Goal: Find specific page/section: Find specific page/section

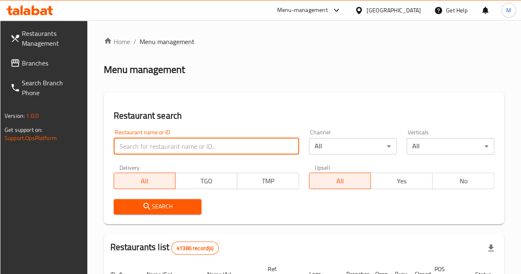
click at [186, 142] on input "search" at bounding box center [206, 146] width 185 height 16
paste input "704958"
type input "704958"
click button "Search" at bounding box center [158, 206] width 88 height 15
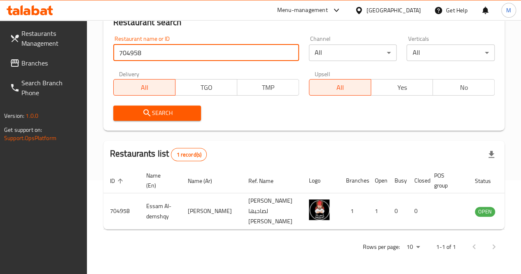
scroll to position [135, 0]
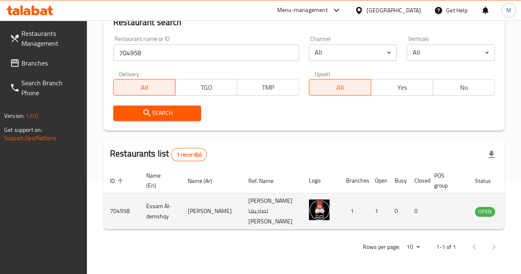
click at [181, 196] on td "[PERSON_NAME]" at bounding box center [211, 211] width 61 height 36
click at [521, 210] on icon "enhanced table" at bounding box center [525, 211] width 3 height 3
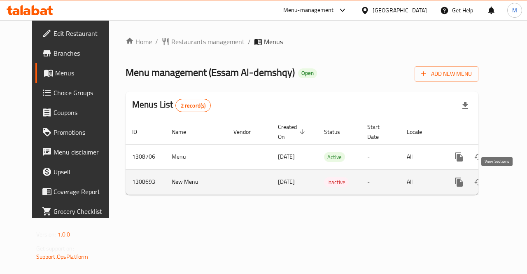
click at [514, 185] on icon "enhanced table" at bounding box center [519, 182] width 10 height 10
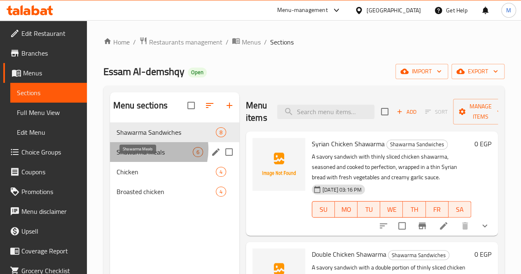
click at [144, 157] on span "Shawarma Meals" at bounding box center [155, 152] width 76 height 10
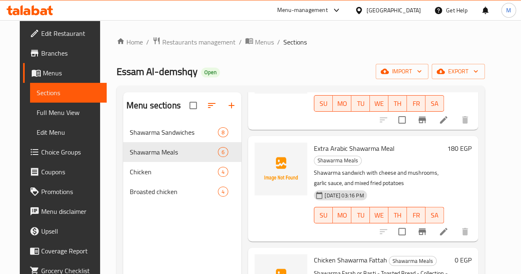
scroll to position [309, 0]
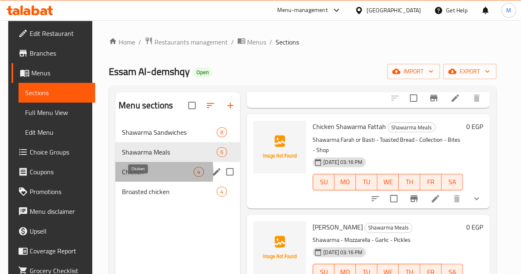
click at [133, 177] on span "Chicken" at bounding box center [158, 172] width 72 height 10
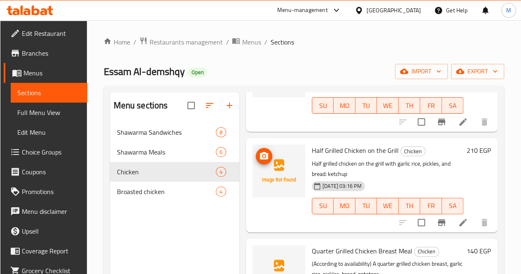
scroll to position [81, 0]
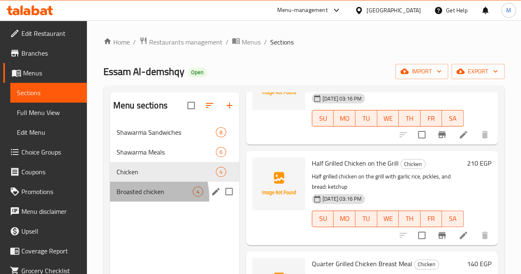
click at [141, 201] on div "Broasted chicken 4" at bounding box center [174, 192] width 129 height 20
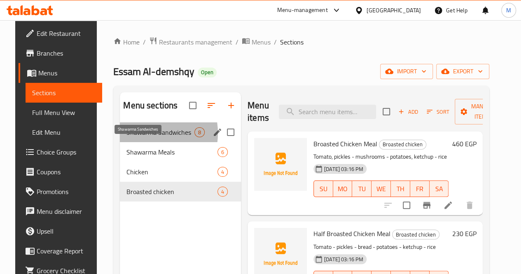
click at [133, 137] on span "Shawarma Sandwiches" at bounding box center [160, 132] width 68 height 10
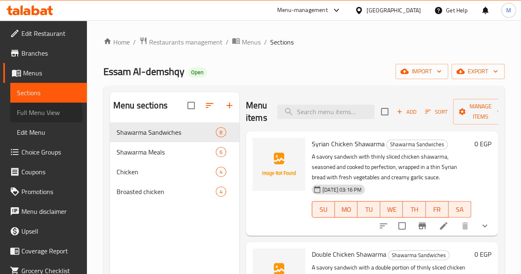
click at [27, 116] on span "Full Menu View" at bounding box center [48, 113] width 63 height 10
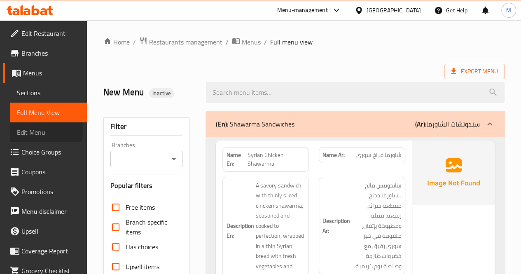
click at [43, 129] on span "Edit Menu" at bounding box center [48, 132] width 63 height 10
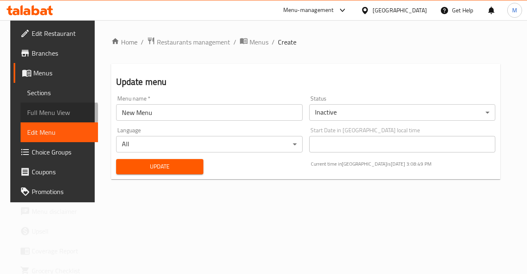
click at [49, 113] on span "Full Menu View" at bounding box center [59, 113] width 65 height 10
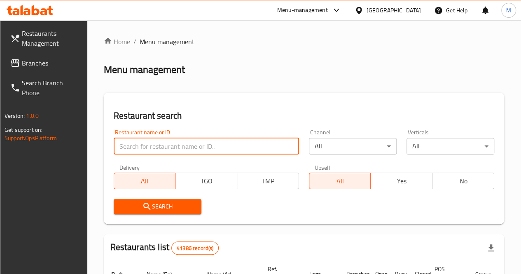
click at [164, 149] on input "search" at bounding box center [206, 146] width 185 height 16
type input "639179"
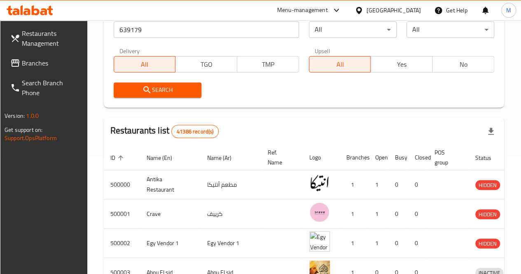
scroll to position [117, 0]
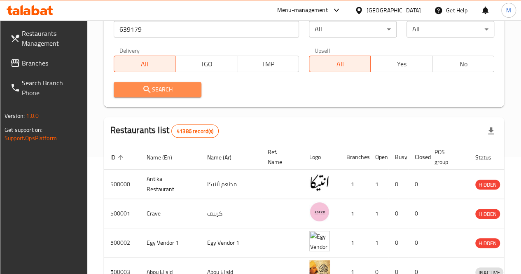
click at [171, 89] on span "Search" at bounding box center [157, 89] width 75 height 10
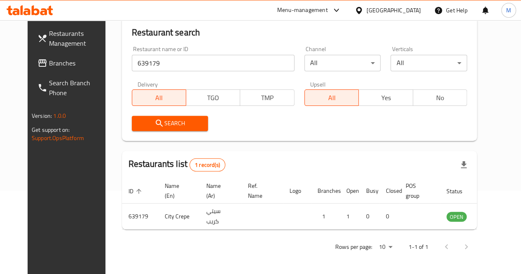
scroll to position [87, 0]
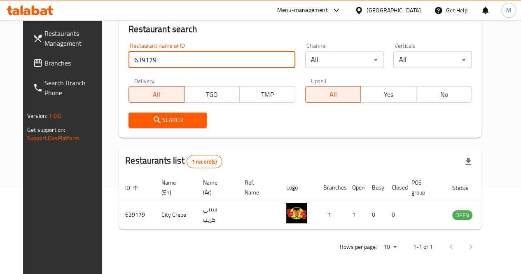
click at [168, 56] on input "639179" at bounding box center [212, 59] width 166 height 16
type input "Essam"
click button "Search" at bounding box center [168, 119] width 78 height 15
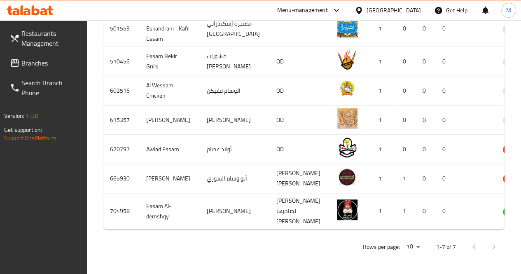
scroll to position [349, 0]
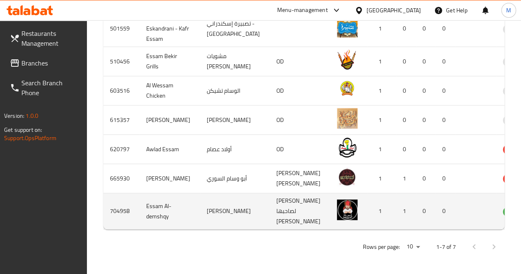
click at [416, 208] on td "0" at bounding box center [426, 211] width 20 height 36
click at [179, 204] on td "Essam Al-demshqy" at bounding box center [170, 211] width 61 height 36
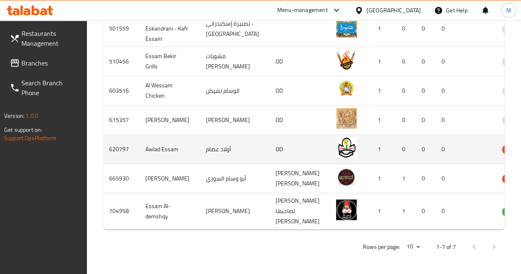
scroll to position [248, 0]
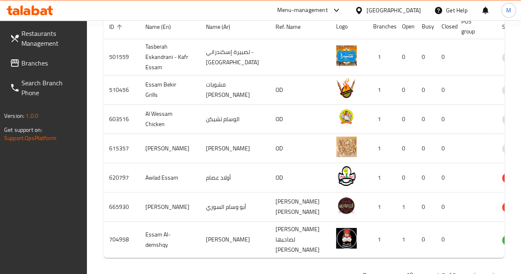
click at [342, 13] on icon at bounding box center [337, 10] width 10 height 10
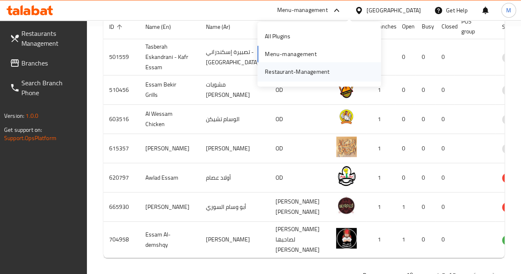
click at [330, 76] on div "Restaurant-Management" at bounding box center [297, 71] width 78 height 19
